Goal: Information Seeking & Learning: Learn about a topic

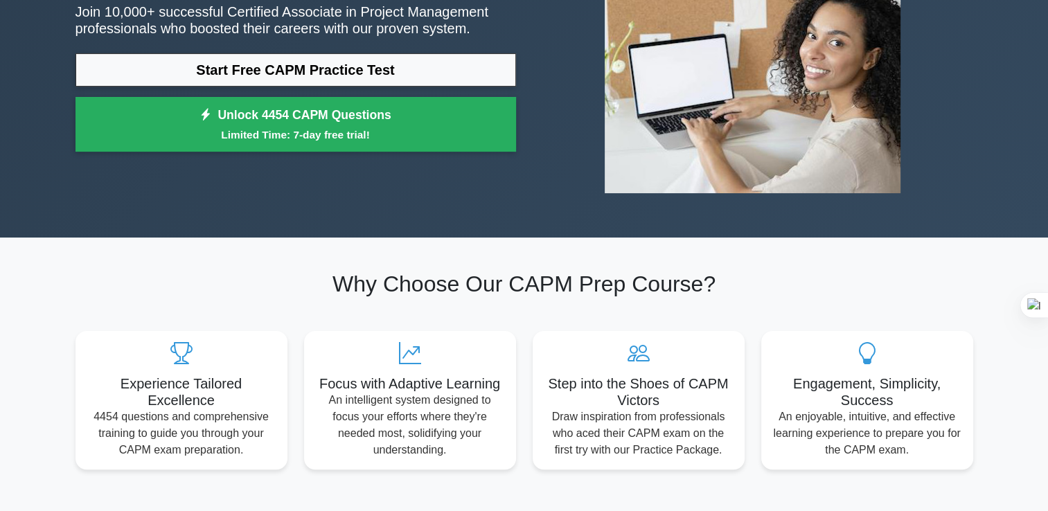
scroll to position [208, 0]
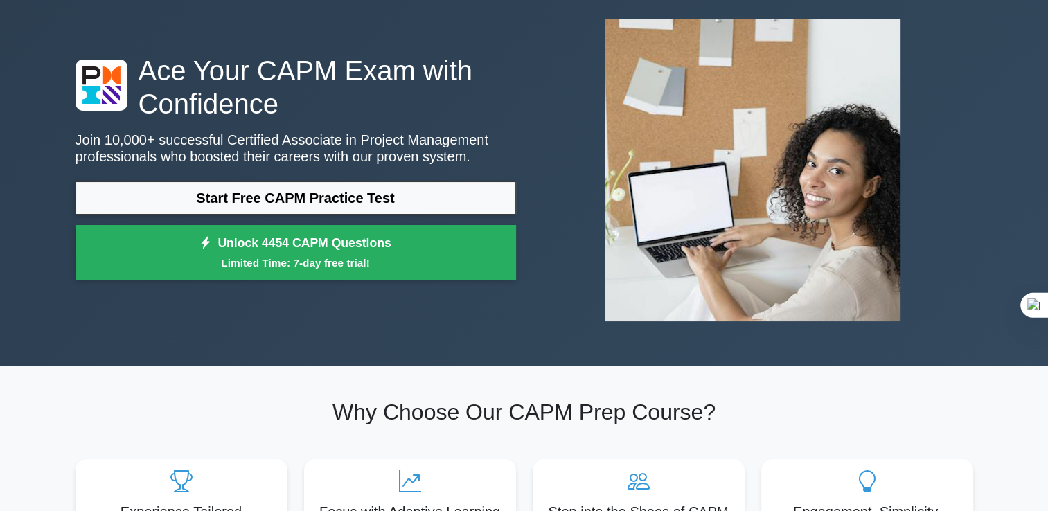
scroll to position [69, 0]
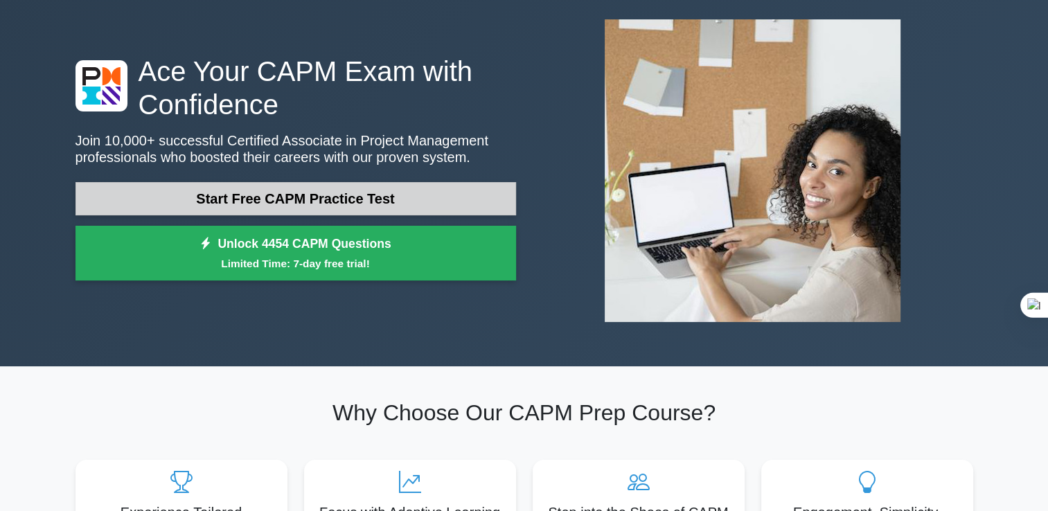
click at [389, 206] on link "Start Free CAPM Practice Test" at bounding box center [296, 198] width 441 height 33
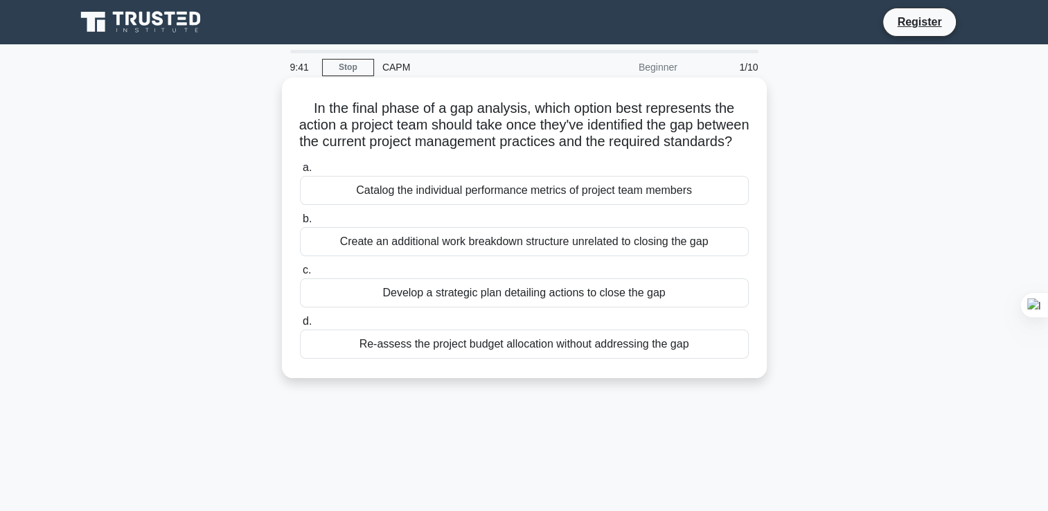
click at [543, 308] on div "Develop a strategic plan detailing actions to close the gap" at bounding box center [524, 293] width 449 height 29
click at [300, 275] on input "c. Develop a strategic plan detailing actions to close the gap" at bounding box center [300, 270] width 0 height 9
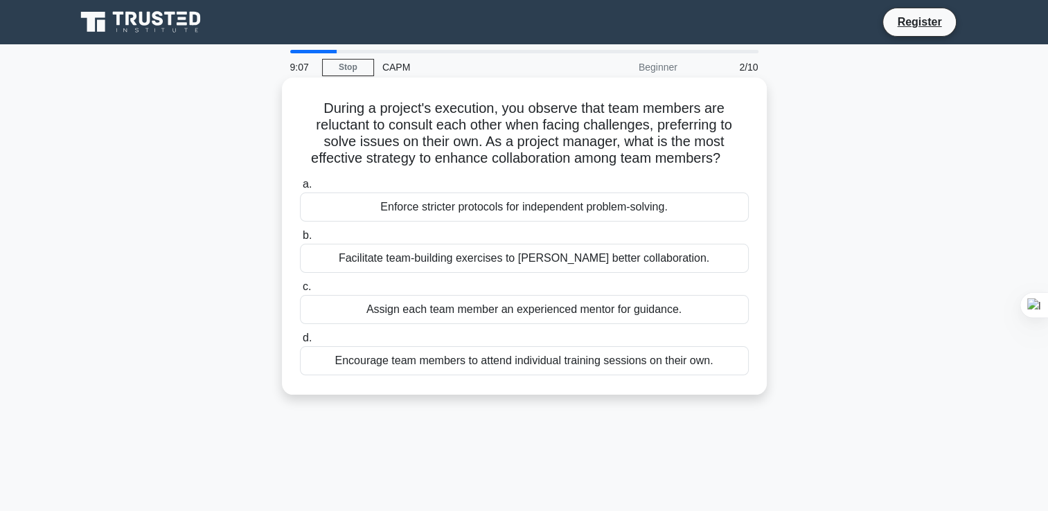
click at [518, 262] on div "Facilitate team-building exercises to foster better collaboration." at bounding box center [524, 258] width 449 height 29
click at [300, 240] on input "b. Facilitate team-building exercises to foster better collaboration." at bounding box center [300, 235] width 0 height 9
